Goal: Obtain resource: Download file/media

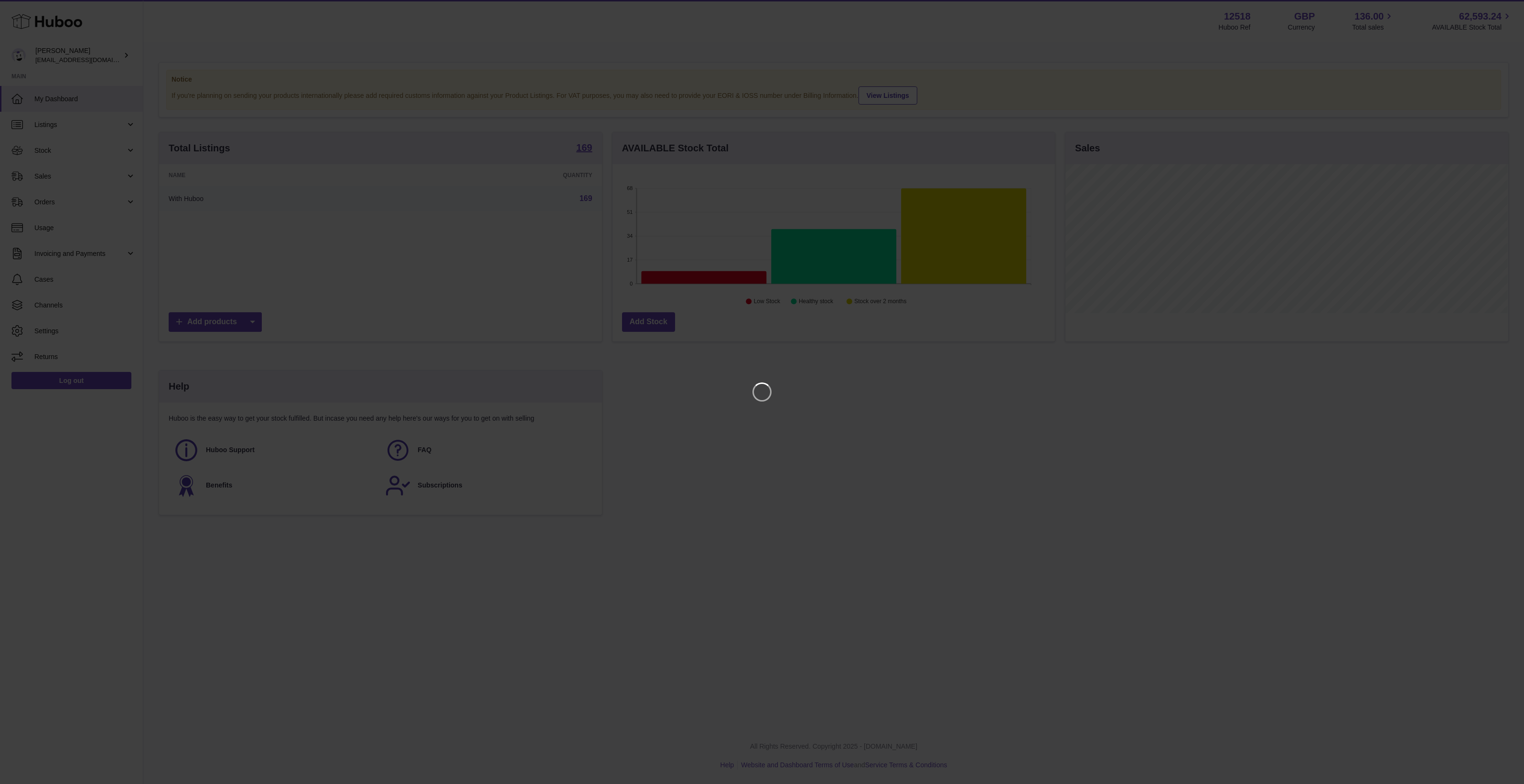
scroll to position [148, 443]
click at [1501, 1] on div at bounding box center [762, 392] width 1524 height 784
click at [1498, 4] on icon "Close" at bounding box center [1499, 8] width 11 height 11
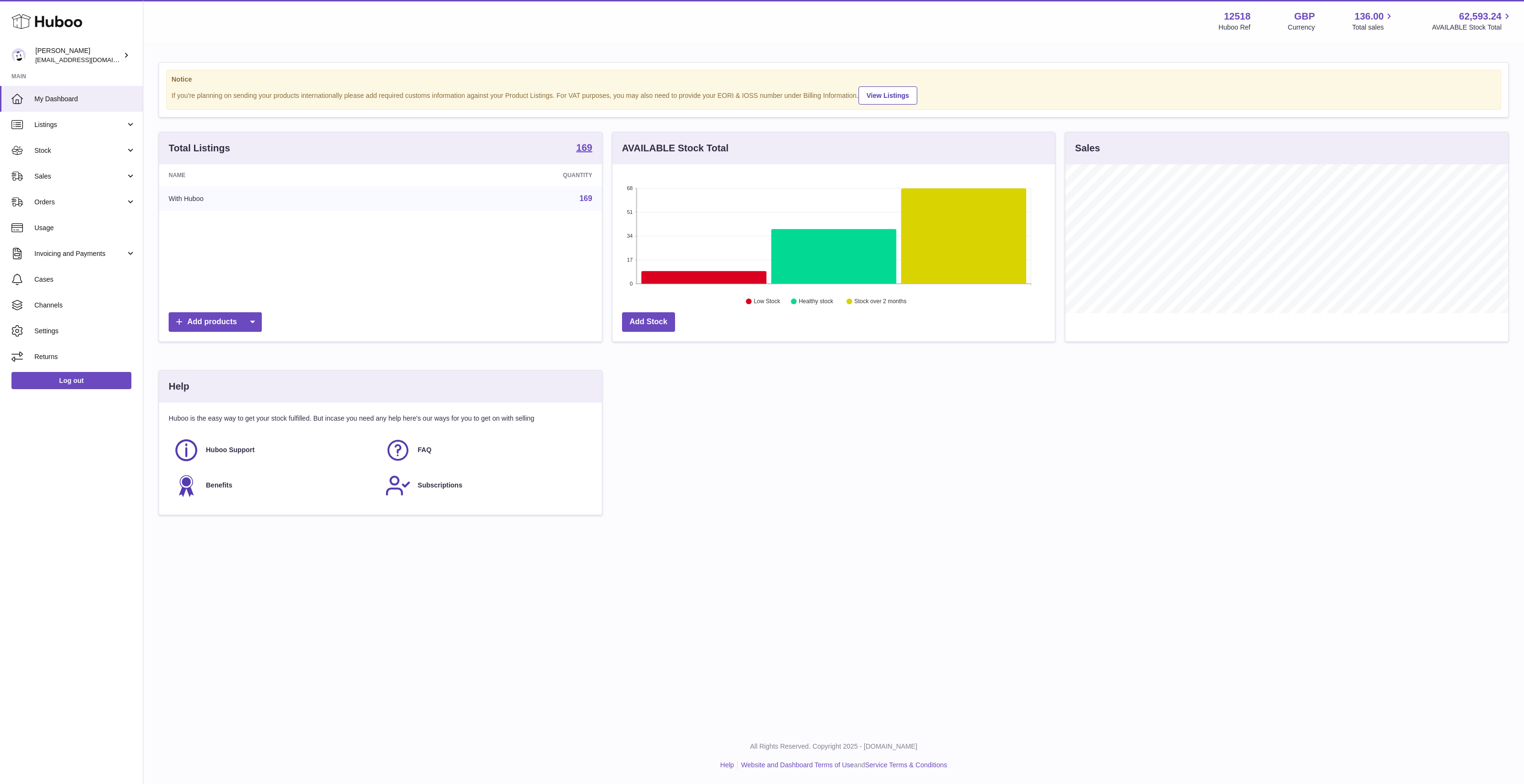
drag, startPoint x: 56, startPoint y: 258, endPoint x: 62, endPoint y: 267, distance: 10.8
click at [56, 258] on link "Invoicing and Payments" at bounding box center [71, 254] width 143 height 26
click at [67, 280] on span "Billing History" at bounding box center [85, 278] width 101 height 9
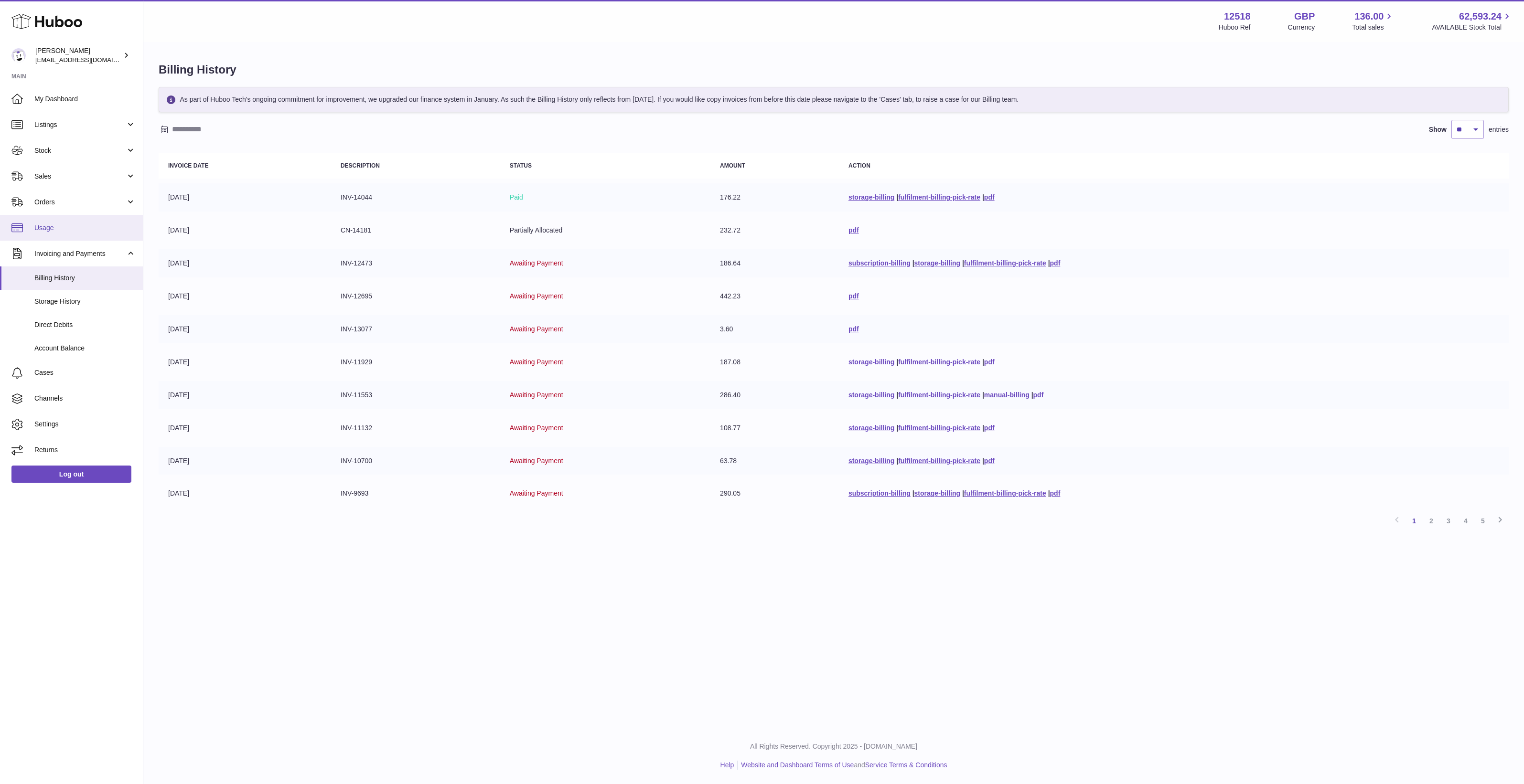
click at [67, 238] on link "Usage" at bounding box center [71, 228] width 143 height 26
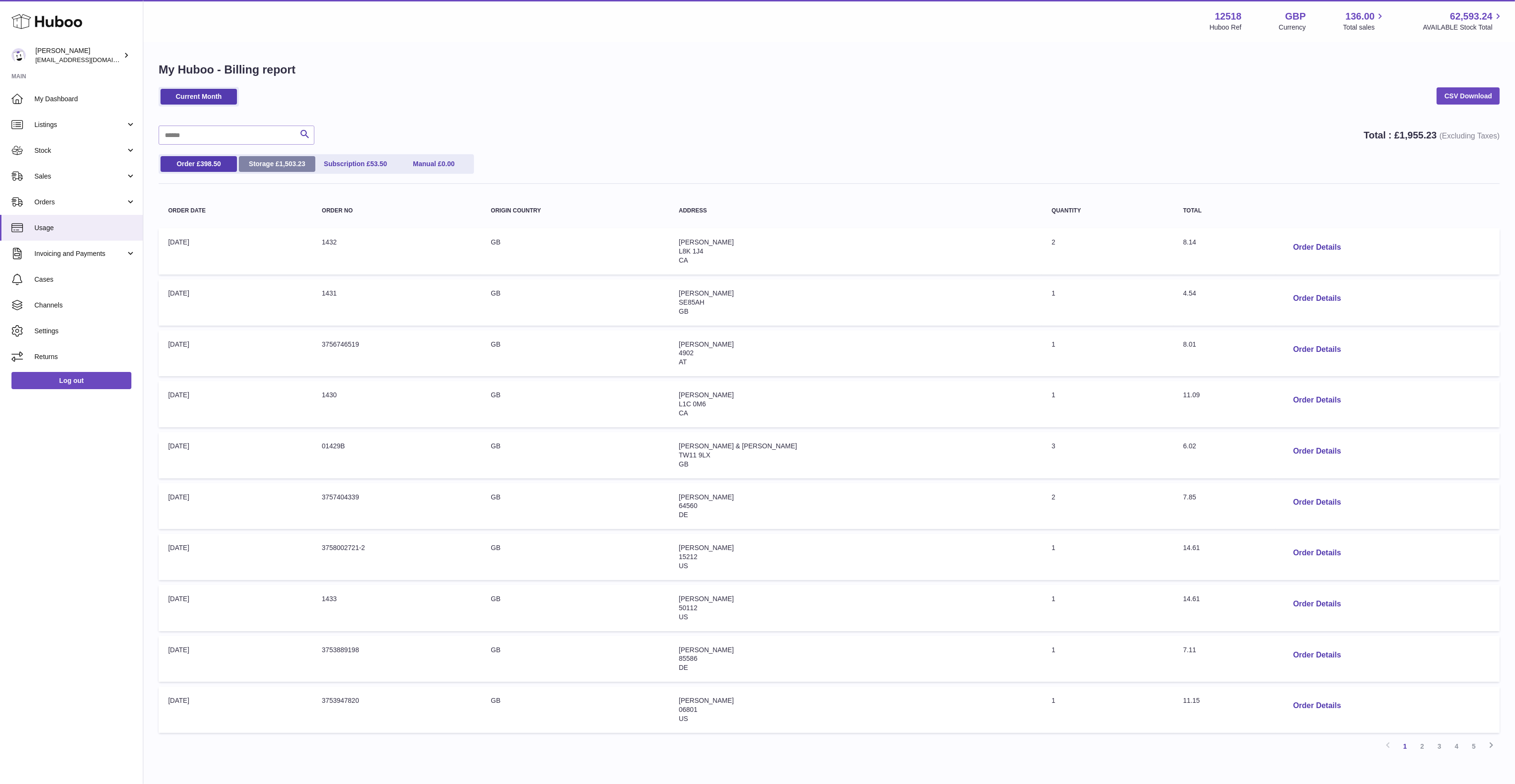
click at [277, 158] on link "Storage £ 1,503.23" at bounding box center [277, 164] width 76 height 16
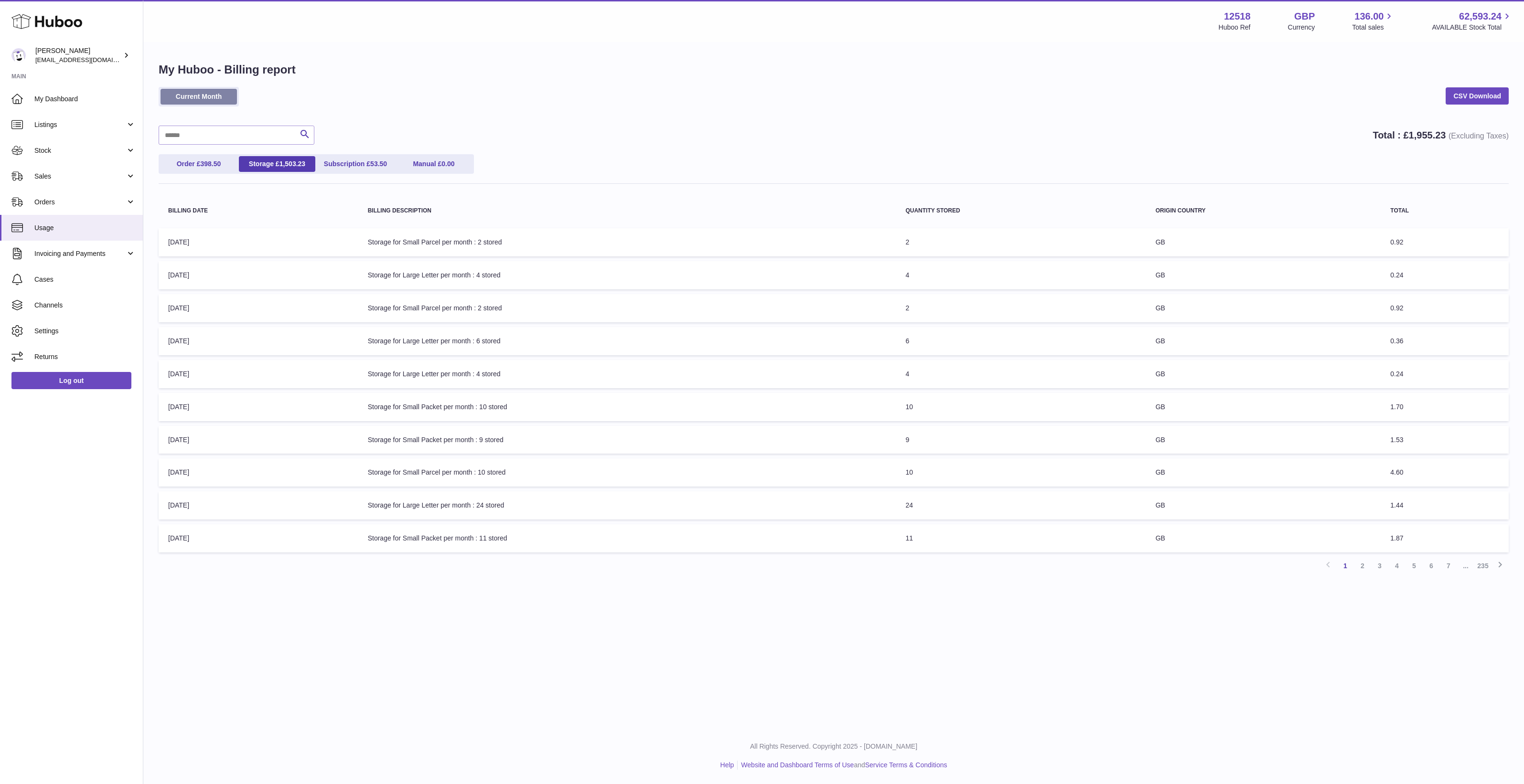
click at [225, 101] on link "Current Month" at bounding box center [198, 96] width 76 height 16
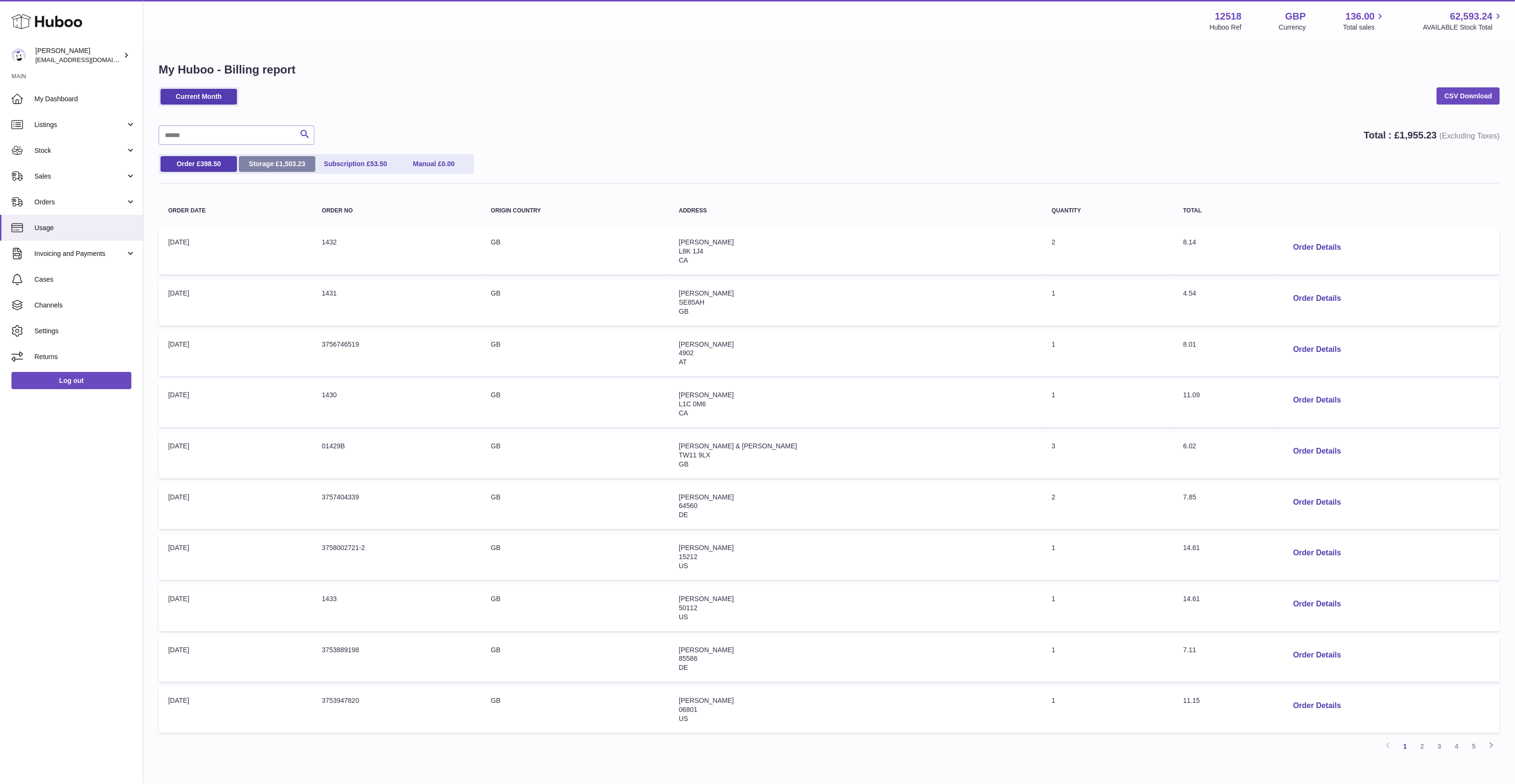
click at [270, 160] on link "Storage £ 1,503.23" at bounding box center [277, 164] width 76 height 16
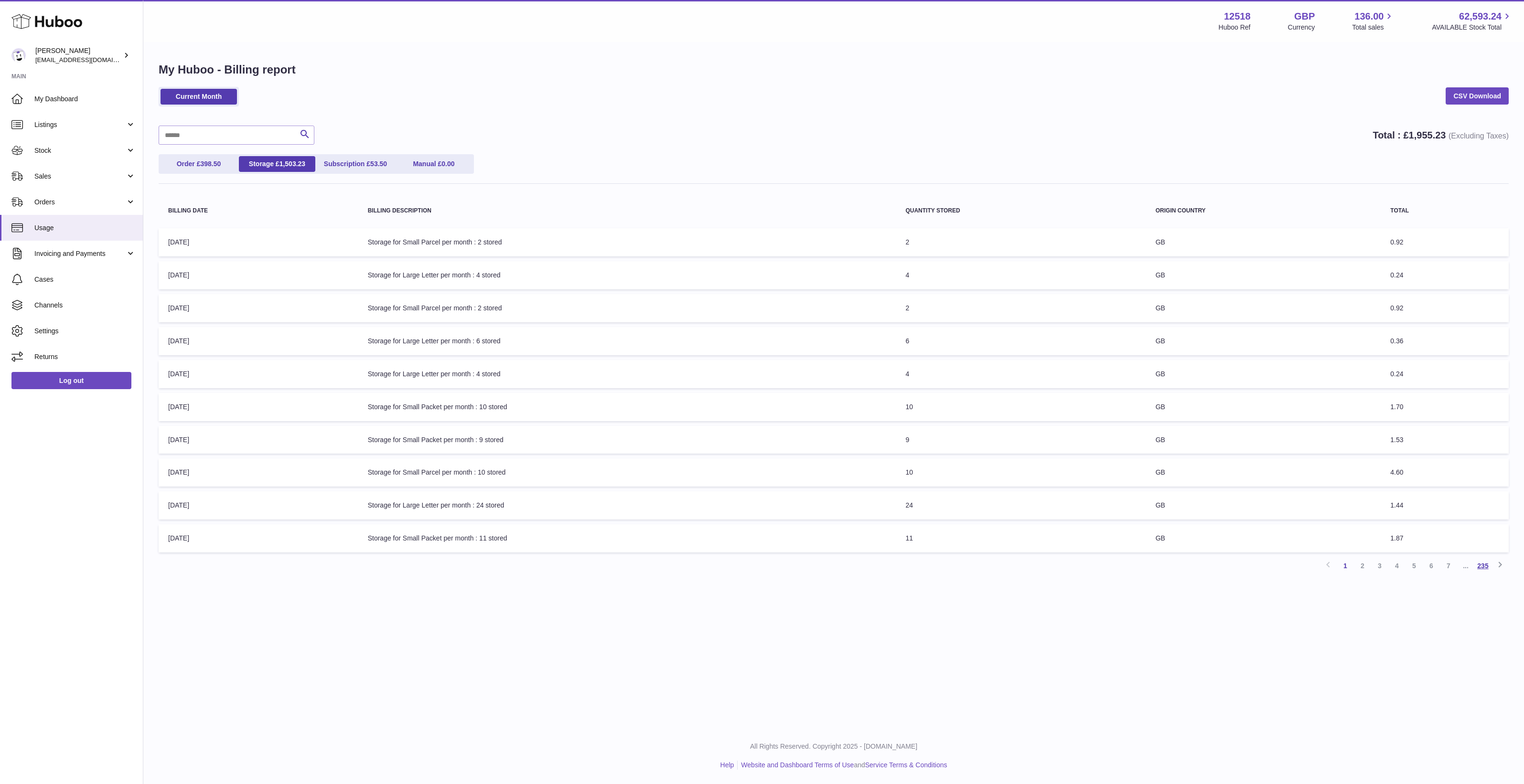
click at [1486, 561] on link "235" at bounding box center [1483, 565] width 17 height 17
click at [1425, 467] on link "232" at bounding box center [1431, 466] width 17 height 17
click at [1371, 567] on link "229" at bounding box center [1380, 565] width 17 height 17
click at [1347, 569] on link "1" at bounding box center [1345, 565] width 17 height 17
click at [487, 542] on td "Billing Description: Storage for Small Packet per month : 11 stored" at bounding box center [627, 539] width 538 height 28
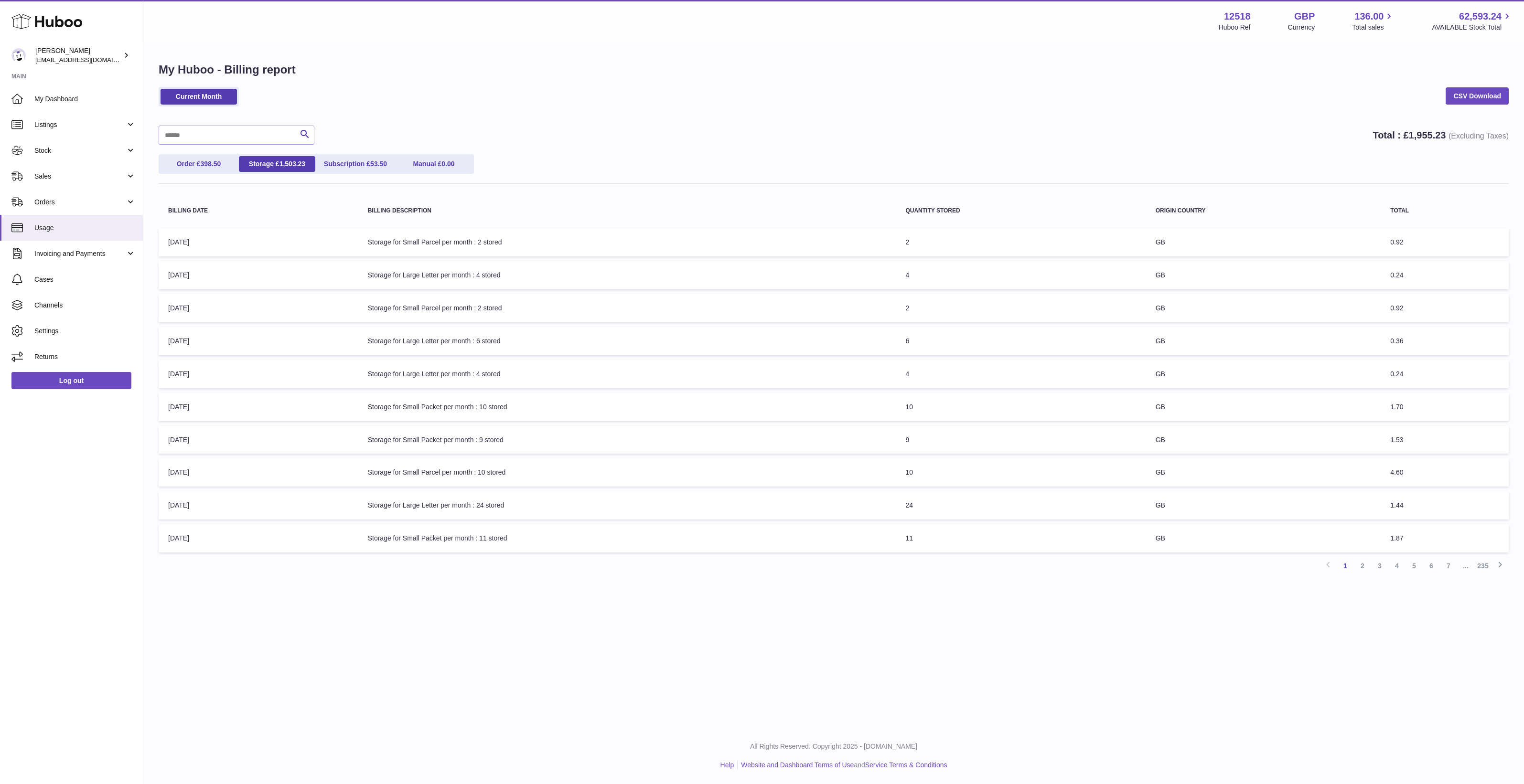
drag, startPoint x: 205, startPoint y: 237, endPoint x: 170, endPoint y: 239, distance: 35.1
click at [170, 239] on td "Billing Date: 30-Sep-2023" at bounding box center [259, 242] width 200 height 28
copy td "30-Sep-2023"
click at [60, 259] on link "Invoicing and Payments" at bounding box center [71, 254] width 143 height 26
click at [66, 281] on span "Billing History" at bounding box center [85, 278] width 101 height 9
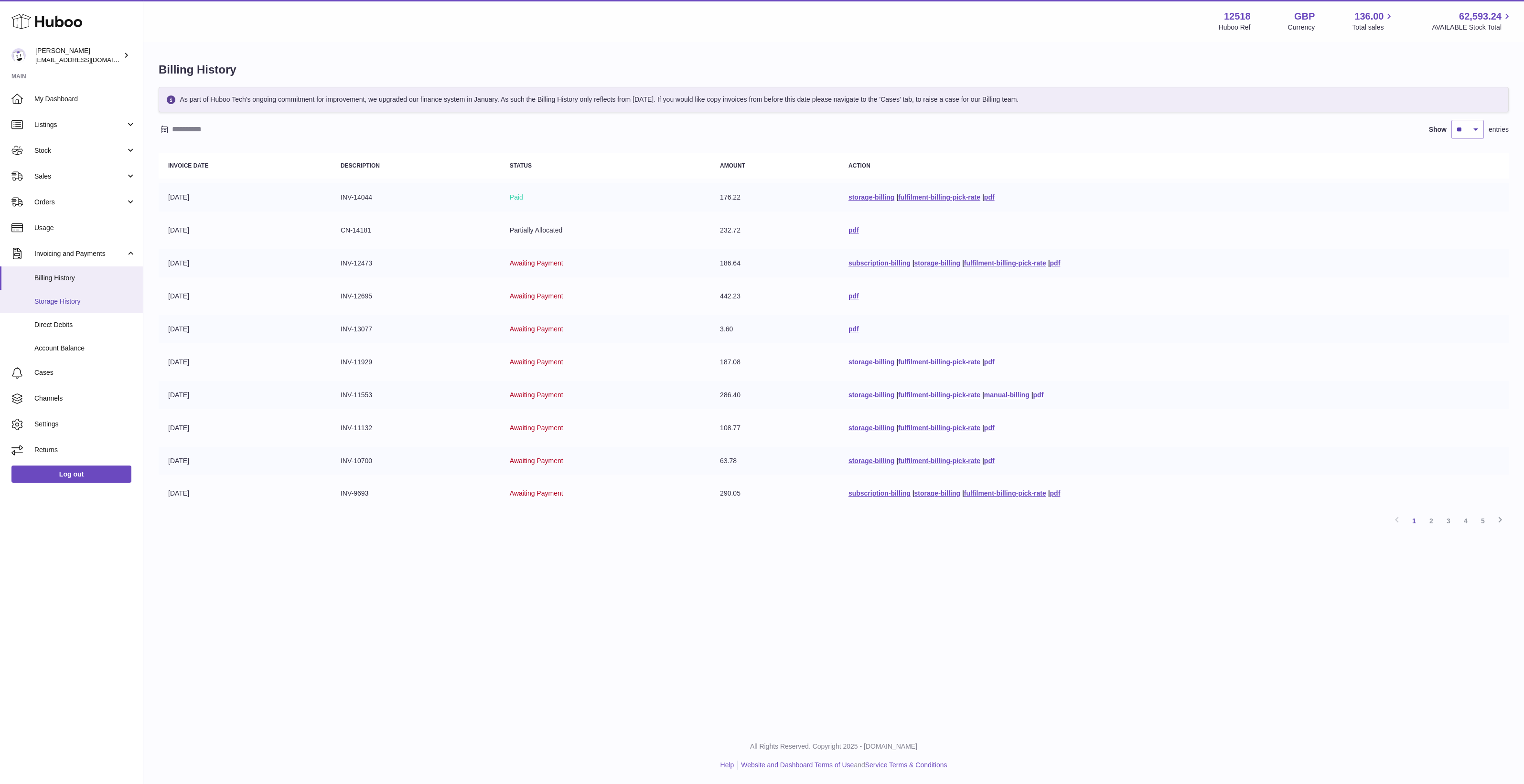
click at [39, 302] on span "Storage History" at bounding box center [85, 301] width 101 height 9
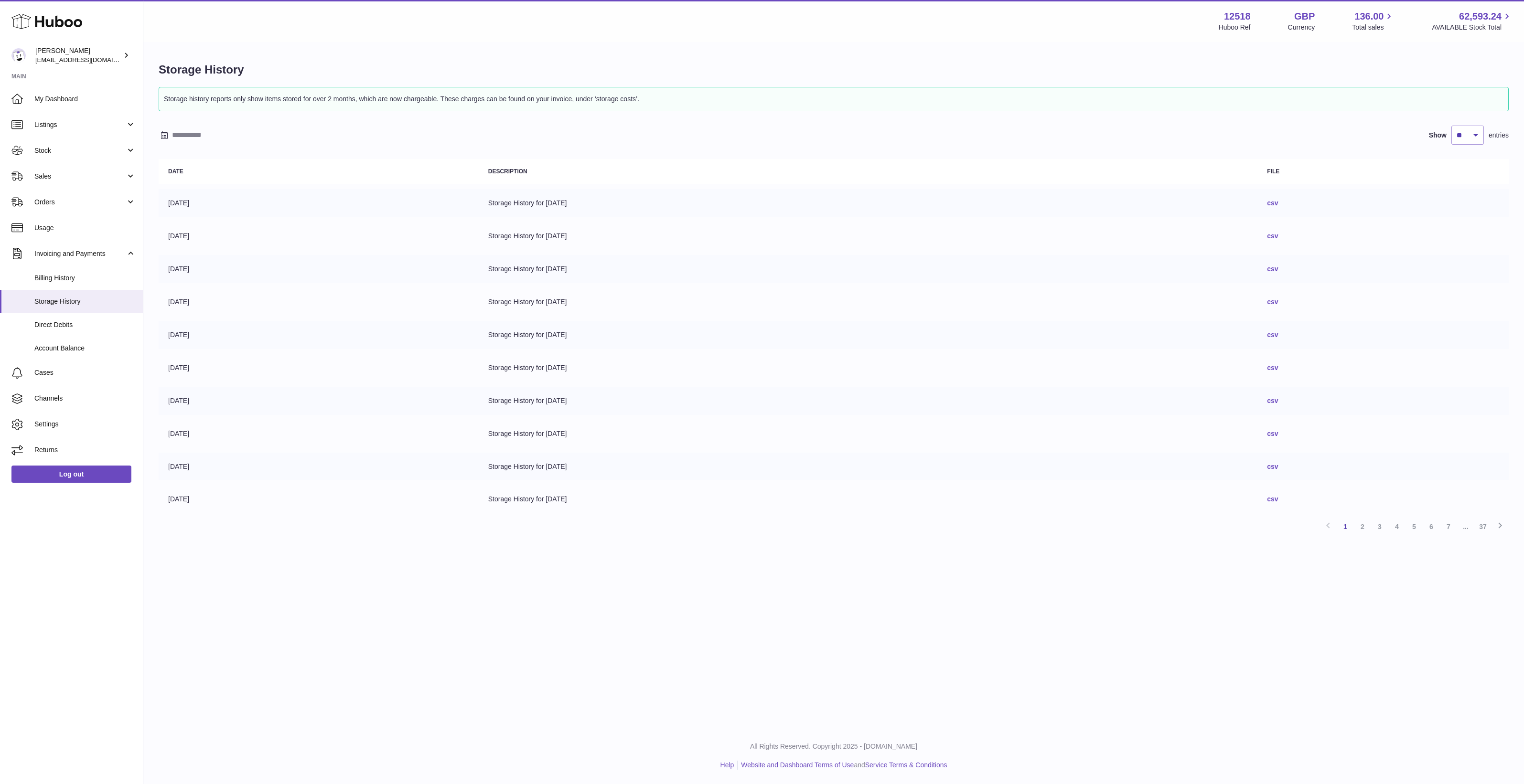
click at [631, 610] on div "Menu Huboo 12518 Huboo Ref GBP Currency 136.00 Total sales 62,593.24 AVAILABLE …" at bounding box center [834, 364] width 1381 height 728
drag, startPoint x: 890, startPoint y: 431, endPoint x: 1321, endPoint y: 204, distance: 487.1
click at [1278, 204] on link "csv" at bounding box center [1273, 203] width 11 height 8
click at [863, 405] on td "Storage History for 13/08/2025" at bounding box center [868, 401] width 779 height 28
click at [557, 204] on td "Storage History for 19/08/2025" at bounding box center [868, 203] width 779 height 28
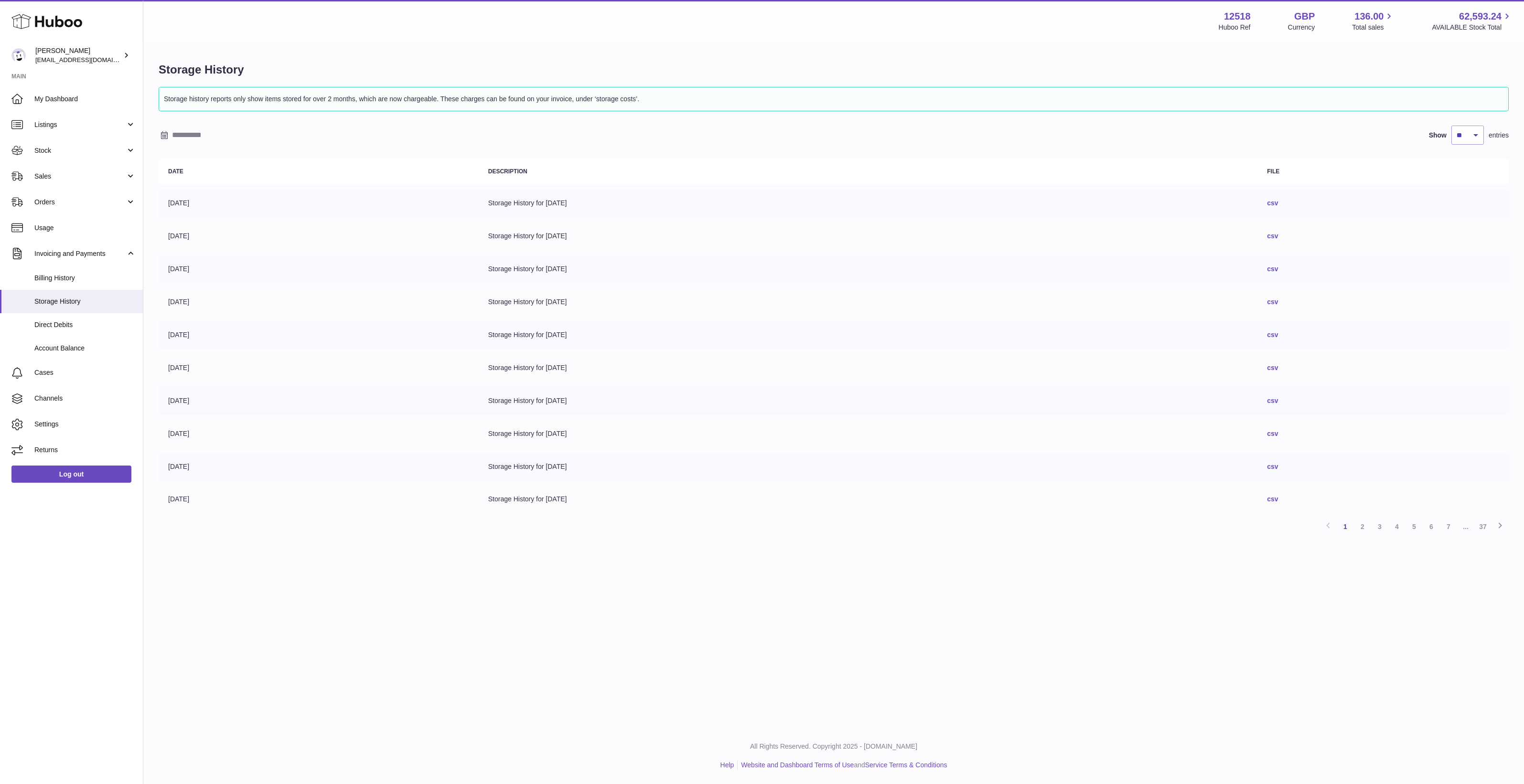
click at [536, 208] on td "Storage History for 19/08/2025" at bounding box center [868, 203] width 779 height 28
click at [432, 208] on td "19/08/2025" at bounding box center [318, 203] width 320 height 28
click at [671, 679] on div "Menu Huboo 12518 Huboo Ref GBP Currency 136.00 Total sales 62,593.24 AVAILABLE …" at bounding box center [834, 364] width 1381 height 728
click at [617, 678] on div "Menu Huboo 12518 Huboo Ref GBP Currency 136.00 Total sales 62,593.24 AVAILABLE …" at bounding box center [834, 364] width 1381 height 728
click at [68, 271] on link "Billing History" at bounding box center [71, 278] width 143 height 24
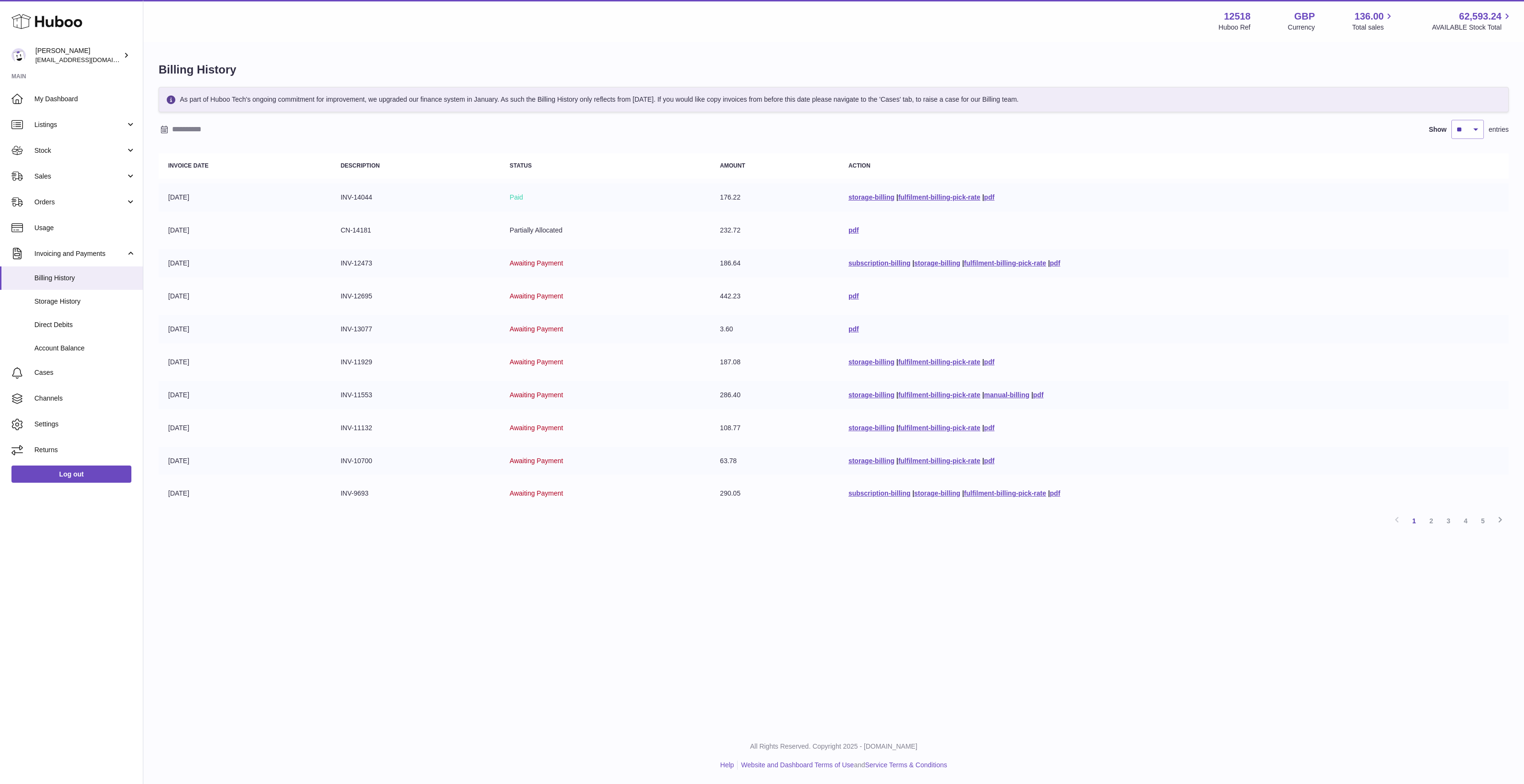
click at [569, 189] on td "Paid" at bounding box center [605, 197] width 210 height 28
click at [848, 199] on link "storage-billing" at bounding box center [871, 197] width 46 height 8
click at [780, 152] on table "Invoice Date Description Status Amount Action [DATE] INV-14044 Paid 176.22 stor…" at bounding box center [834, 330] width 1350 height 364
